Goal: Share content: Share content

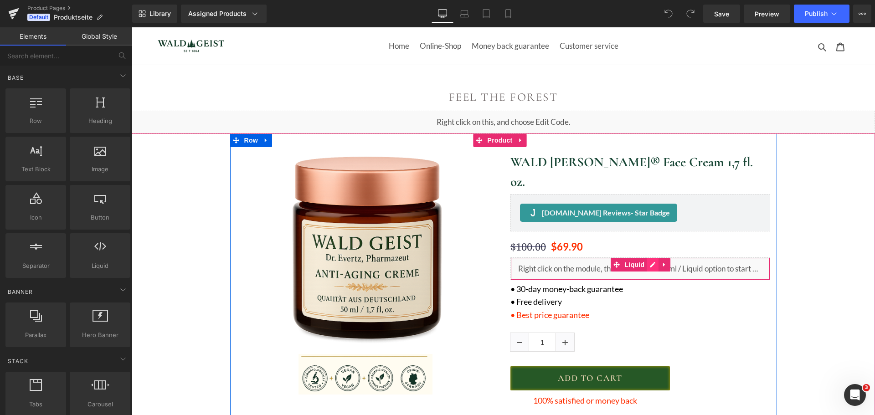
click at [651, 257] on div "Liquid" at bounding box center [640, 268] width 260 height 23
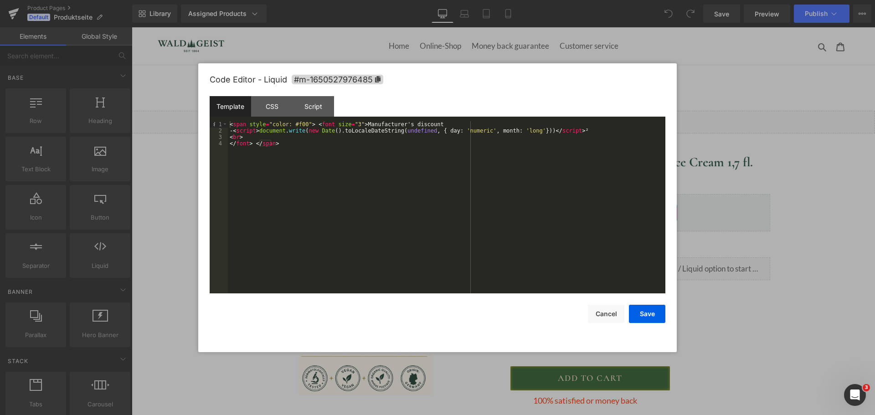
click at [414, 195] on div "< span style = "color: #f00" > < font size = "3" > Manufacturer's discount - < …" at bounding box center [446, 213] width 437 height 185
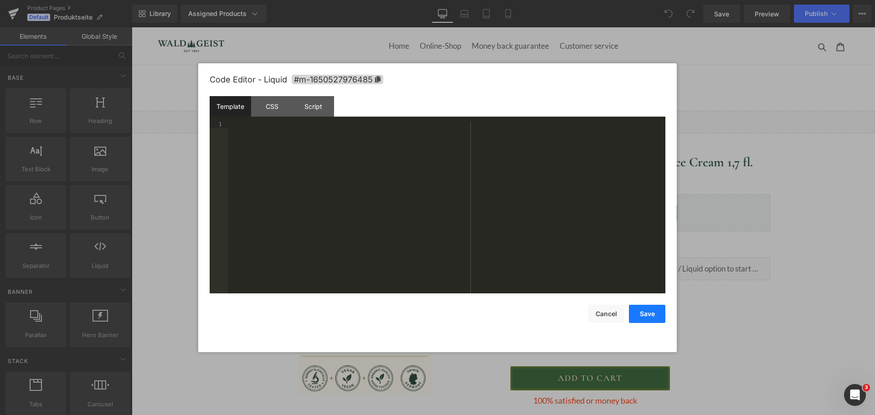
click at [657, 312] on button "Save" at bounding box center [647, 314] width 36 height 18
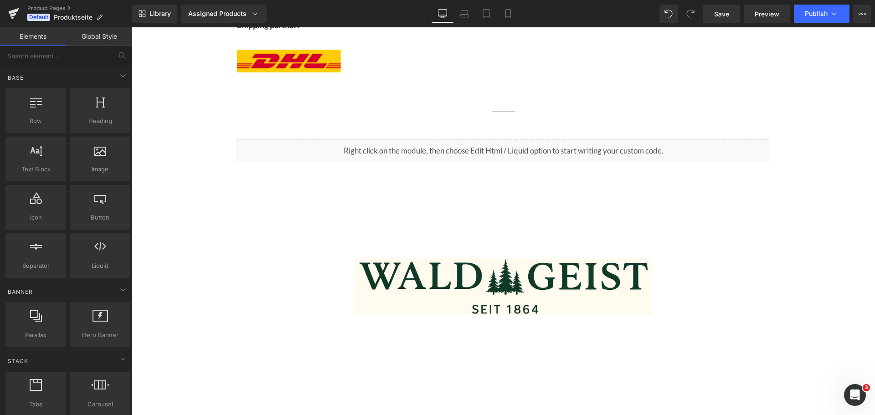
scroll to position [1458, 0]
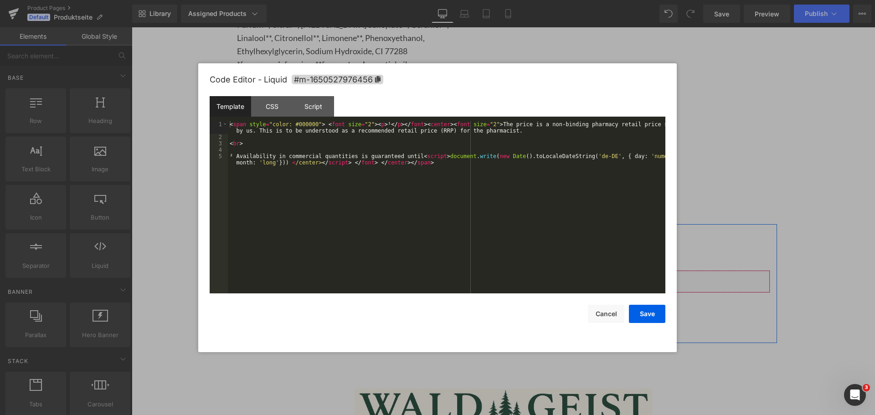
click at [509, 270] on div "Liquid" at bounding box center [503, 281] width 533 height 23
click at [398, 191] on div "< span style = "color: #000000" > < font size = "2" > < p > ¹ </ p > </ font > …" at bounding box center [446, 220] width 437 height 198
click at [541, 187] on div "< span style = "color: #000000" > < font size = "2" > < p > ¹ </ p > </ font > …" at bounding box center [446, 220] width 437 height 198
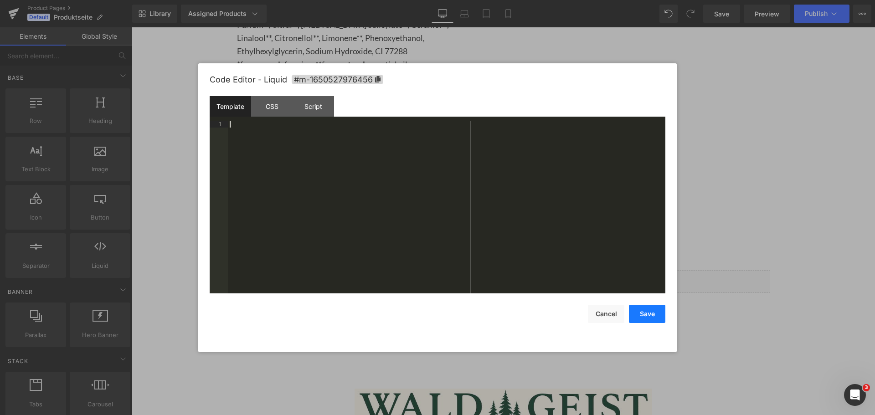
click at [662, 316] on button "Save" at bounding box center [647, 314] width 36 height 18
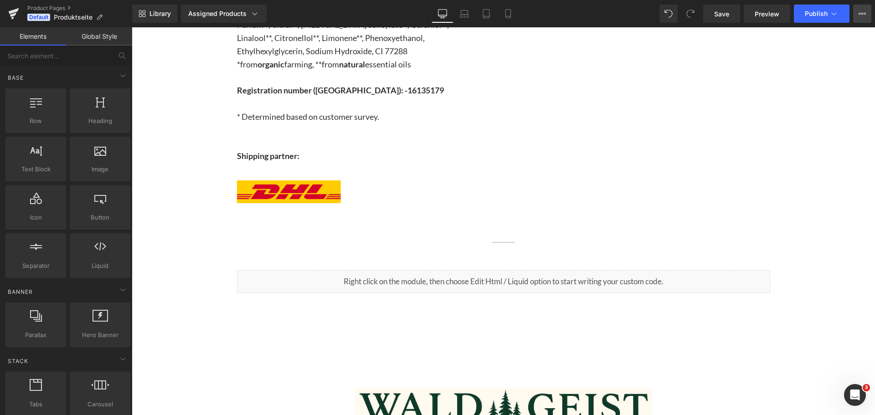
click at [866, 9] on button "View Live Page View with current Template Save Template to Library Schedule Pub…" at bounding box center [862, 14] width 18 height 18
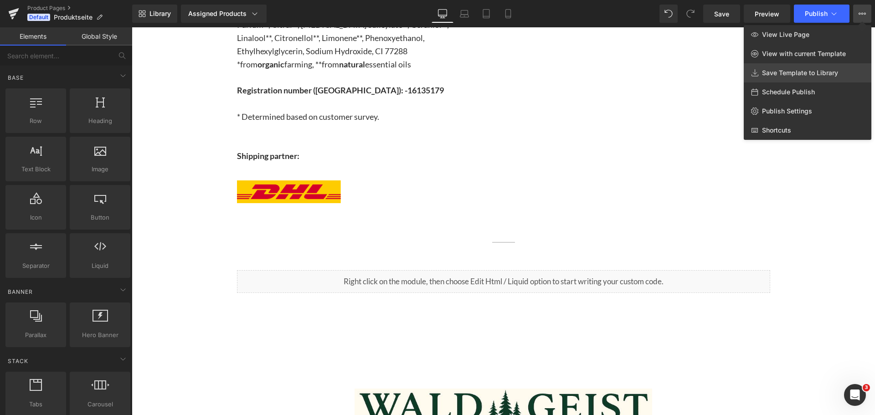
click at [817, 67] on link "Save Template to Library" at bounding box center [808, 72] width 128 height 19
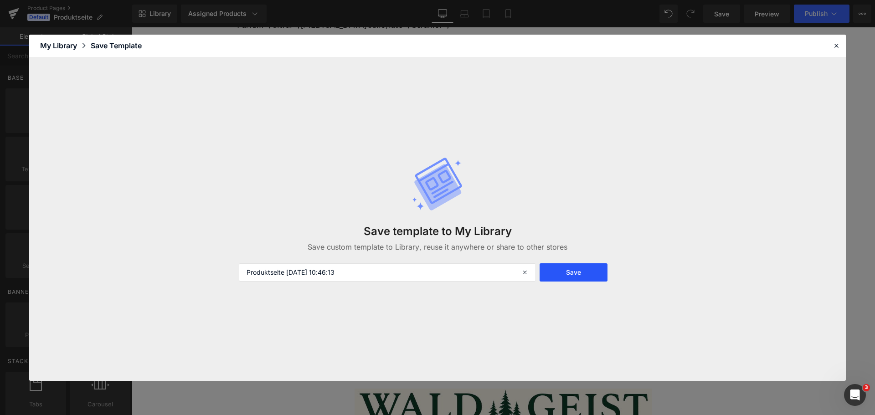
click at [576, 267] on button "Save" at bounding box center [573, 272] width 68 height 18
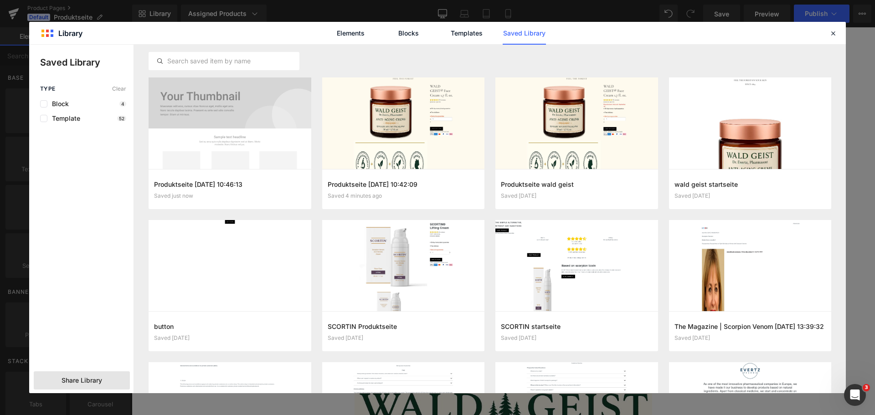
click at [91, 373] on div "Share Library" at bounding box center [82, 380] width 96 height 18
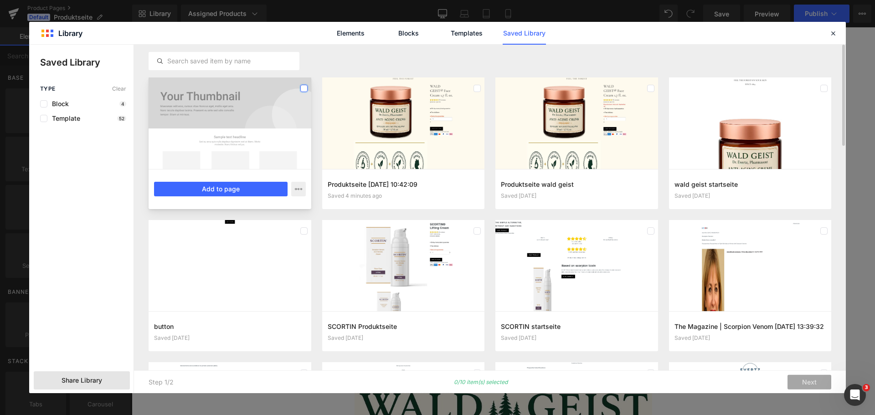
click at [304, 91] on label at bounding box center [303, 88] width 7 height 7
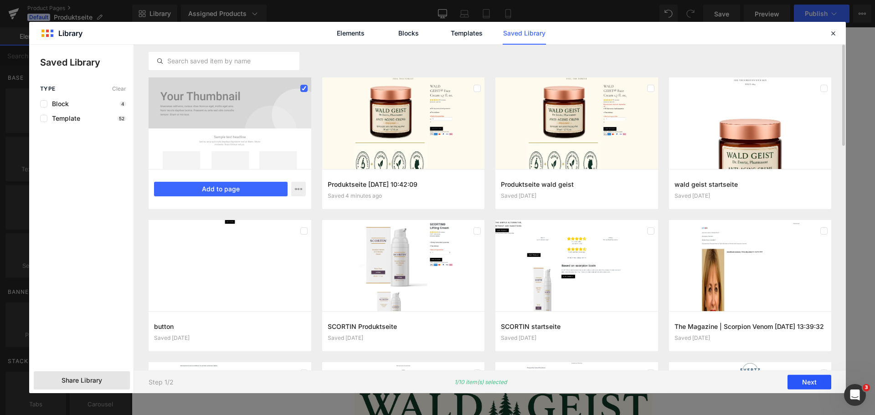
click at [806, 382] on button "Next" at bounding box center [809, 382] width 44 height 15
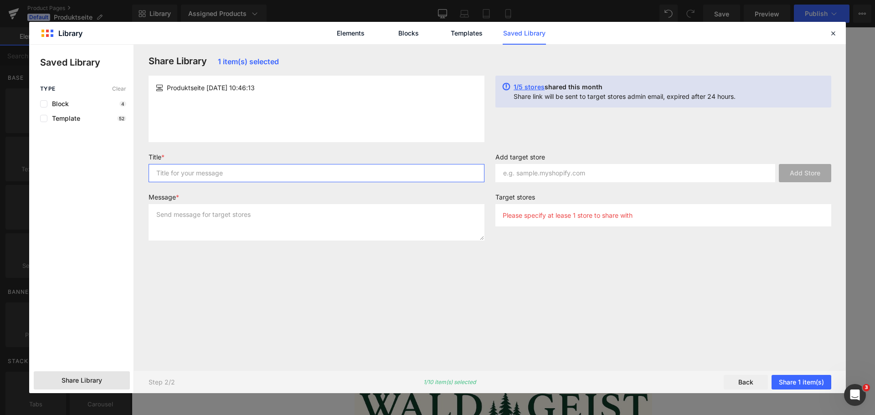
click at [294, 177] on input "text" at bounding box center [317, 173] width 336 height 18
type input "asd"
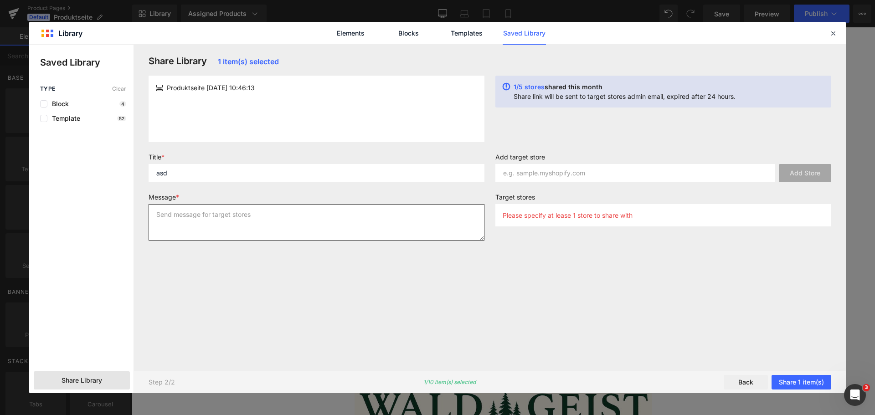
click at [299, 227] on textarea at bounding box center [317, 222] width 336 height 36
type textarea "asd"
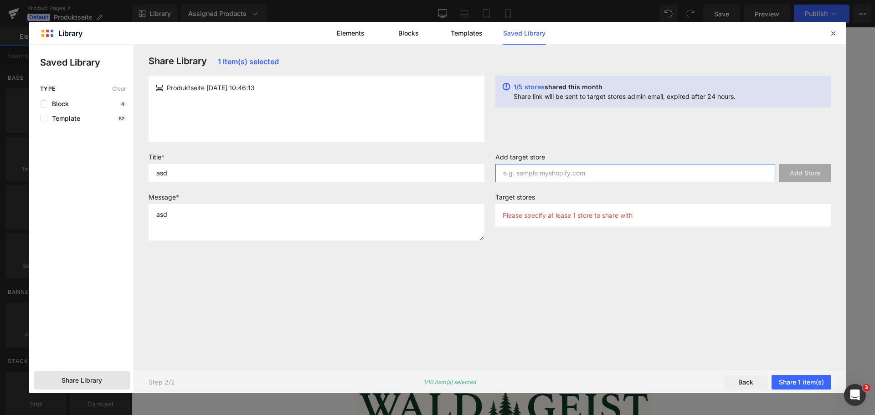
click at [539, 174] on input "text" at bounding box center [635, 173] width 280 height 18
paste input "[URL][DOMAIN_NAME]"
click at [570, 220] on div "Please specify at lease 1 store to share with" at bounding box center [663, 215] width 336 height 22
click at [572, 215] on p "Please specify at lease 1 store to share with" at bounding box center [568, 215] width 130 height 8
click at [598, 173] on input "[URL][DOMAIN_NAME]" at bounding box center [635, 173] width 280 height 18
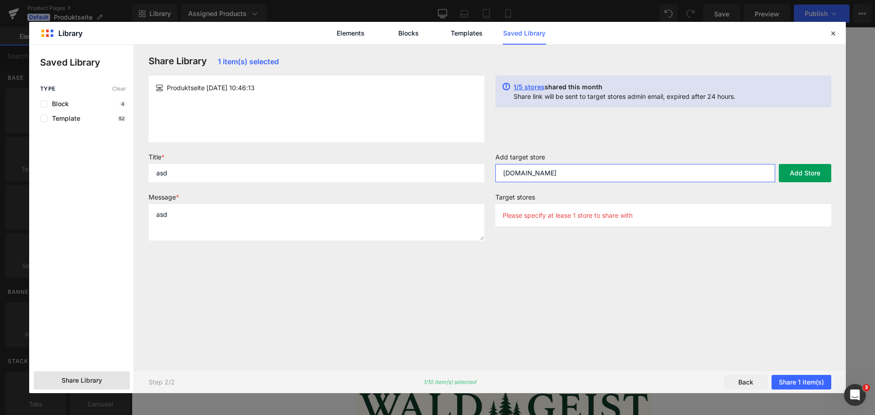
type input "[DOMAIN_NAME]"
click at [795, 174] on button "Add Store" at bounding box center [805, 173] width 52 height 18
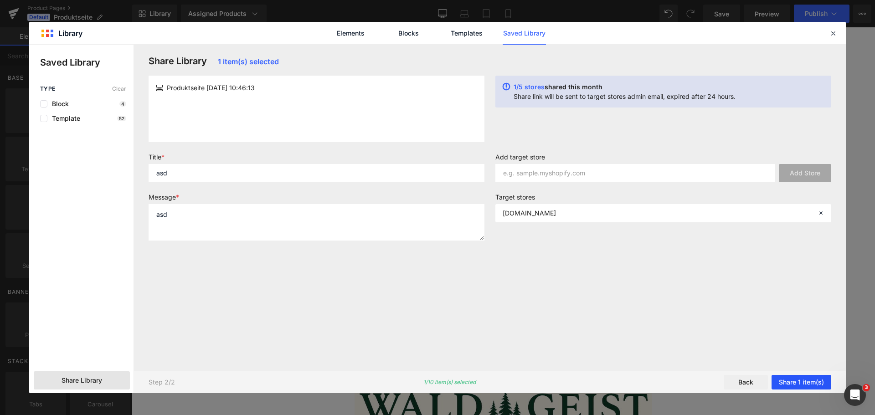
click at [800, 376] on button "Share 1 item(s)" at bounding box center [801, 382] width 60 height 15
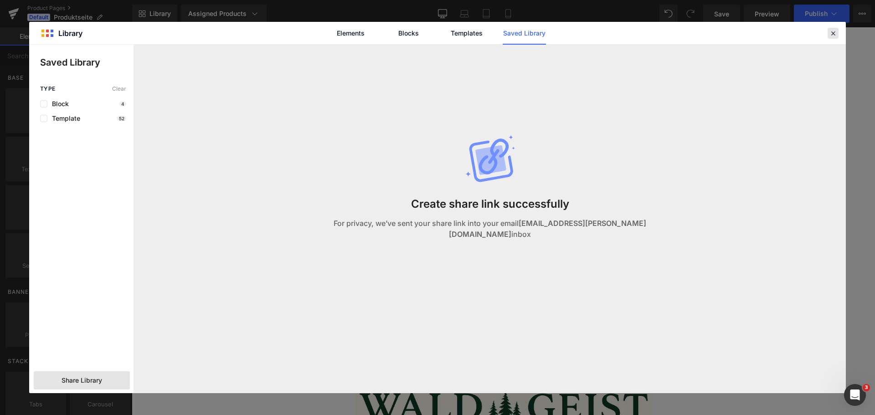
click at [833, 35] on icon at bounding box center [833, 33] width 8 height 8
